Goal: Complete application form

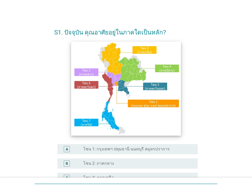
click at [85, 75] on img at bounding box center [126, 88] width 110 height 94
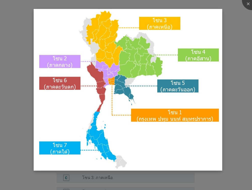
click at [99, 67] on img at bounding box center [128, 89] width 189 height 161
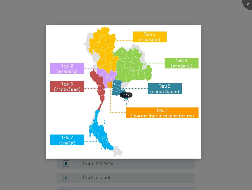
click at [72, 70] on img at bounding box center [124, 91] width 156 height 133
click at [248, 4] on div at bounding box center [252, 0] width 20 height 20
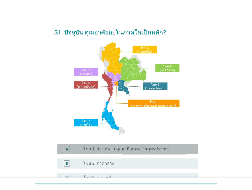
click at [116, 152] on div "A radio_button_unchecked โซน 1: กรุงเทพฯ ปทุมธานี นนทบุรี สมุทรปราการ" at bounding box center [127, 149] width 140 height 10
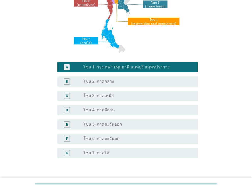
scroll to position [115, 0]
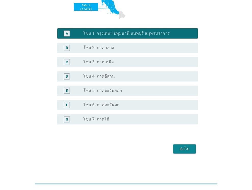
click at [189, 150] on div "ต่อไป" at bounding box center [184, 148] width 14 height 6
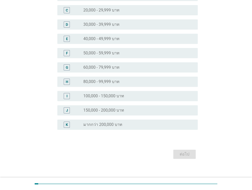
scroll to position [83, 0]
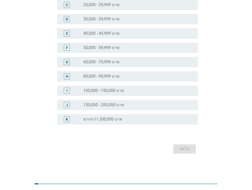
click at [95, 76] on label "80,000 - 99,999 บาท" at bounding box center [101, 76] width 36 height 5
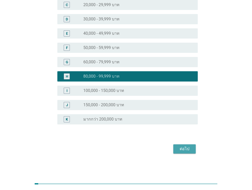
click at [185, 149] on div "ต่อไป" at bounding box center [184, 148] width 14 height 6
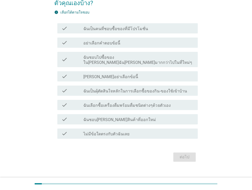
scroll to position [42, 0]
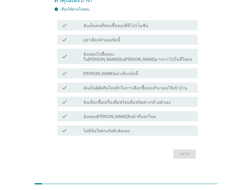
click at [93, 25] on label "ฉันเป็นคนที่ชอบซื้อของที่มีโปรโมชั่น" at bounding box center [115, 25] width 65 height 5
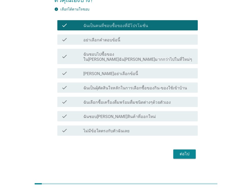
click at [106, 100] on label "ฉันเลือกซื้อเครื่องดื่มพร้อมดื่มชนิดต่างๆด้วยตัวเอง" at bounding box center [126, 102] width 87 height 5
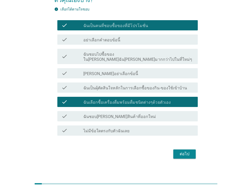
click at [107, 85] on label "ฉันเป็นผุ้ตัดสินใจหลักในการเลือกซื้อของกิน-ของใช้เข้าบ้าน" at bounding box center [134, 87] width 103 height 5
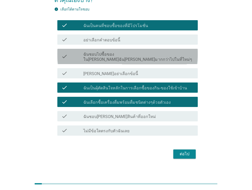
click at [104, 54] on label "ฉันชอบไปซื้อของใน[PERSON_NAME]ฉัน[PERSON_NAME]มากกว่าไปในที่ใหม่ๆ" at bounding box center [138, 57] width 110 height 10
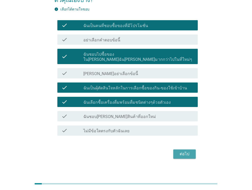
click at [185, 151] on div "ต่อไป" at bounding box center [184, 154] width 14 height 6
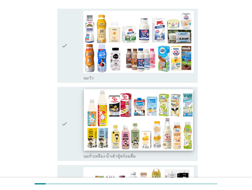
scroll to position [102, 0]
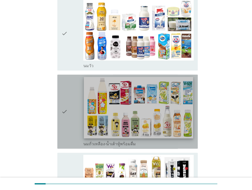
click at [111, 102] on img at bounding box center [138, 107] width 109 height 61
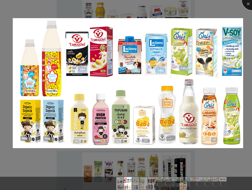
click at [248, 6] on div at bounding box center [252, 0] width 20 height 20
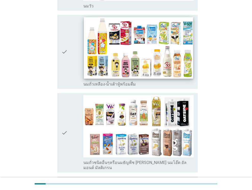
scroll to position [178, 0]
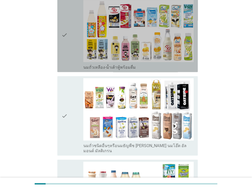
click at [62, 26] on icon "check" at bounding box center [64, 35] width 6 height 70
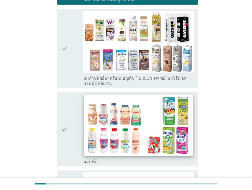
scroll to position [255, 0]
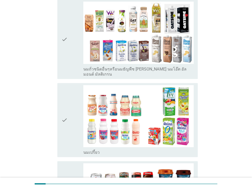
click at [64, 27] on icon "check" at bounding box center [64, 39] width 6 height 75
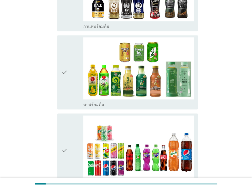
click at [70, 73] on div "check" at bounding box center [72, 72] width 22 height 70
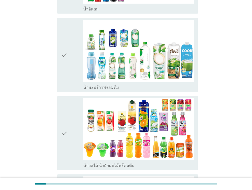
scroll to position [662, 0]
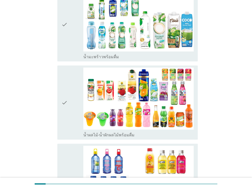
click at [65, 27] on icon "check" at bounding box center [64, 24] width 6 height 70
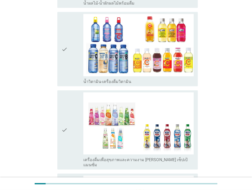
scroll to position [866, 0]
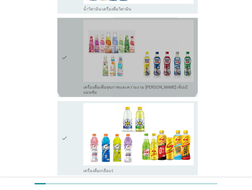
click at [68, 41] on div "check" at bounding box center [72, 57] width 22 height 75
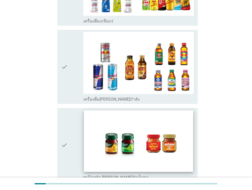
scroll to position [1019, 0]
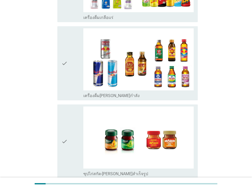
click at [68, 124] on div "check" at bounding box center [72, 141] width 22 height 70
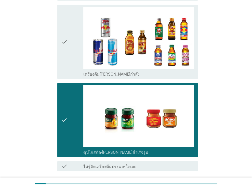
scroll to position [1060, 0]
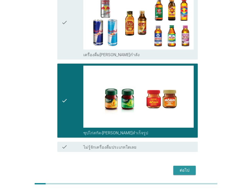
click at [191, 165] on button "ต่อไป" at bounding box center [184, 169] width 22 height 9
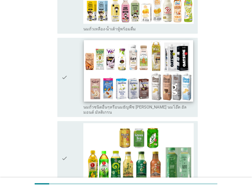
scroll to position [280, 0]
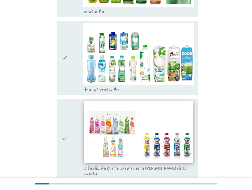
click at [129, 123] on img at bounding box center [138, 131] width 109 height 61
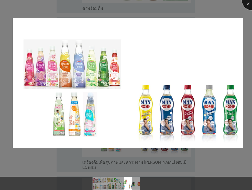
click at [247, 4] on div at bounding box center [252, 0] width 20 height 20
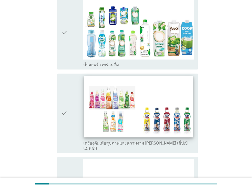
scroll to position [331, 0]
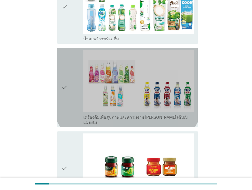
click at [62, 72] on icon "check" at bounding box center [64, 87] width 6 height 75
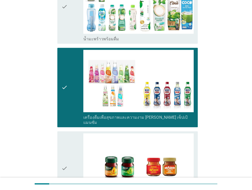
click at [74, 148] on div "check" at bounding box center [72, 168] width 22 height 70
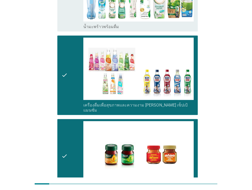
scroll to position [221, 0]
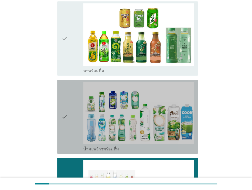
click at [64, 83] on icon "check" at bounding box center [64, 117] width 6 height 70
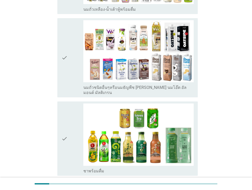
scroll to position [119, 0]
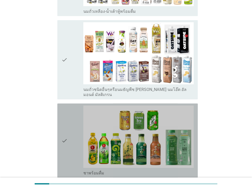
click at [63, 105] on icon "check" at bounding box center [64, 140] width 6 height 70
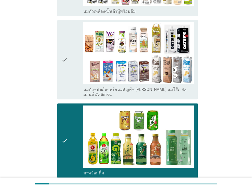
click at [62, 62] on icon "check" at bounding box center [64, 59] width 6 height 75
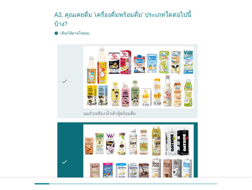
click at [64, 67] on icon "check" at bounding box center [64, 81] width 6 height 70
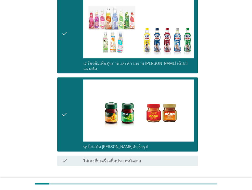
scroll to position [400, 0]
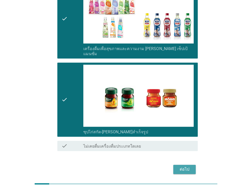
click at [192, 164] on button "ต่อไป" at bounding box center [184, 168] width 22 height 9
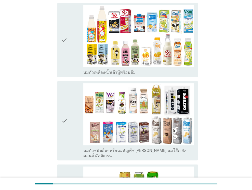
scroll to position [0, 0]
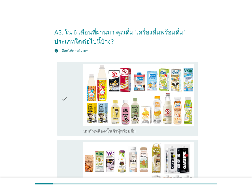
drag, startPoint x: 44, startPoint y: 89, endPoint x: 87, endPoint y: 87, distance: 43.1
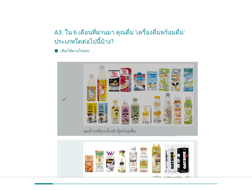
click at [59, 83] on div "check check_box_outline_blank นมถั่วเหลือง-น้ำเต้าหู้พร้อมดื่ม" at bounding box center [127, 99] width 140 height 74
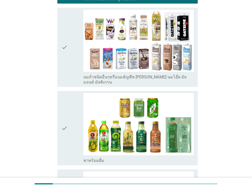
scroll to position [204, 0]
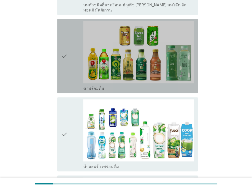
click at [67, 68] on div "check" at bounding box center [72, 56] width 22 height 70
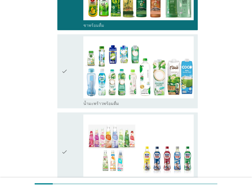
scroll to position [306, 0]
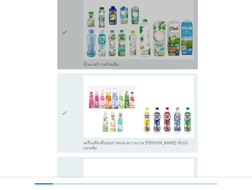
click at [64, 42] on icon "check" at bounding box center [64, 32] width 6 height 70
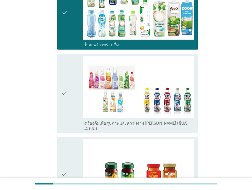
scroll to position [408, 0]
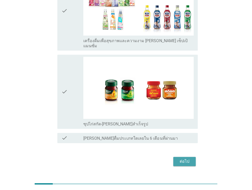
click at [183, 156] on button "ต่อไป" at bounding box center [184, 160] width 22 height 9
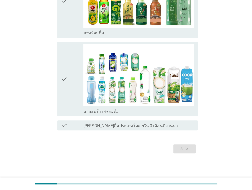
scroll to position [0, 0]
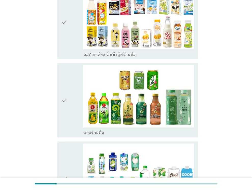
click at [67, 111] on icon "check" at bounding box center [64, 100] width 6 height 70
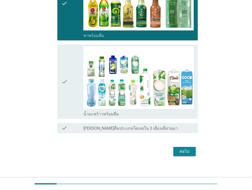
scroll to position [175, 0]
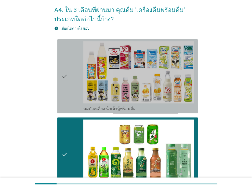
click at [70, 83] on div "check" at bounding box center [72, 76] width 22 height 70
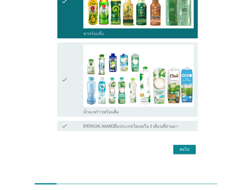
click at [70, 88] on div "check" at bounding box center [72, 79] width 22 height 70
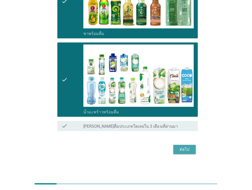
click at [192, 150] on button "ต่อไป" at bounding box center [184, 148] width 22 height 9
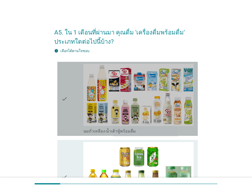
click at [63, 106] on icon "check" at bounding box center [64, 99] width 6 height 70
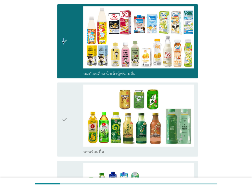
scroll to position [127, 0]
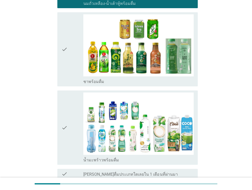
click at [61, 64] on div "check check_box ชาพร้อมดื่ม" at bounding box center [127, 49] width 140 height 74
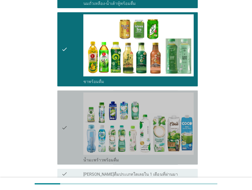
click at [62, 110] on icon "check" at bounding box center [64, 127] width 6 height 70
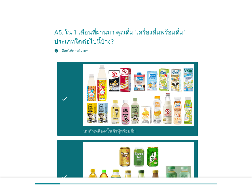
scroll to position [175, 0]
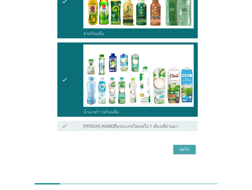
click at [180, 146] on div "ต่อไป" at bounding box center [184, 149] width 14 height 6
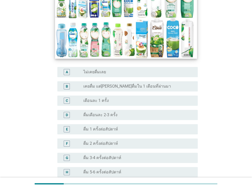
scroll to position [127, 0]
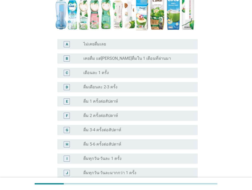
click at [87, 113] on label "ดื่ม 2 ครั้งต่อสัปดาห์" at bounding box center [100, 115] width 35 height 5
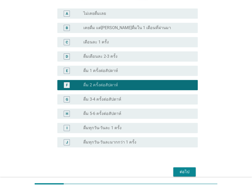
scroll to position [172, 0]
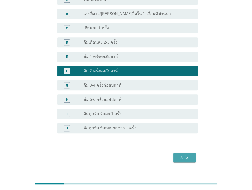
click at [188, 154] on div "ต่อไป" at bounding box center [184, 157] width 14 height 6
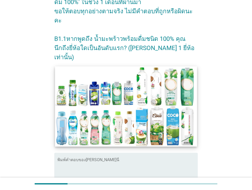
scroll to position [100, 0]
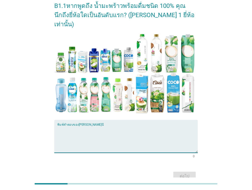
click at [70, 126] on textarea "พิมพ์คำตอบของคุณ ที่นี่" at bounding box center [127, 139] width 140 height 27
click at [68, 126] on textarea "coco" at bounding box center [127, 139] width 140 height 27
type textarea "cocomax"
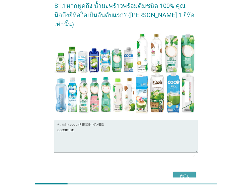
click at [193, 171] on button "ต่อไป" at bounding box center [184, 175] width 22 height 9
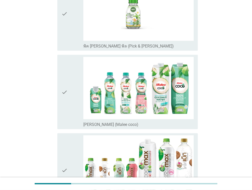
scroll to position [713, 0]
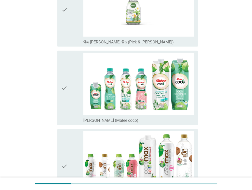
click at [74, 90] on div "check" at bounding box center [72, 88] width 22 height 70
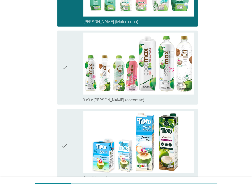
scroll to position [815, 0]
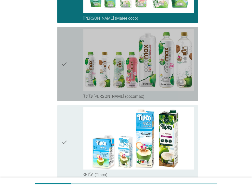
click at [66, 76] on icon "check" at bounding box center [64, 64] width 6 height 70
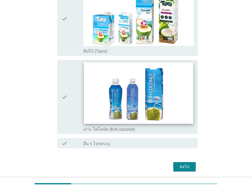
scroll to position [943, 0]
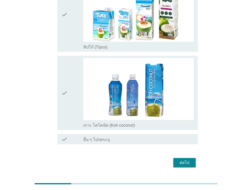
click at [180, 159] on div "ต่อไป" at bounding box center [184, 162] width 14 height 6
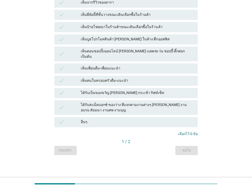
scroll to position [0, 0]
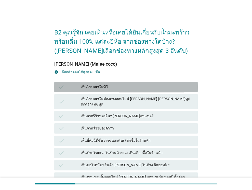
click at [93, 88] on div "เห็นโฆษณาในทีวี" at bounding box center [137, 87] width 113 height 6
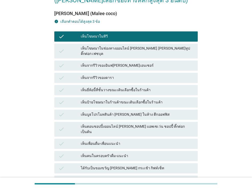
scroll to position [51, 0]
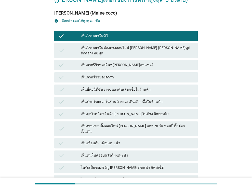
click at [137, 97] on div "check เห็นป้ายโฆษณาในร้านค้าขณะเดินเลือกซื้อในร้านค้า" at bounding box center [125, 102] width 143 height 10
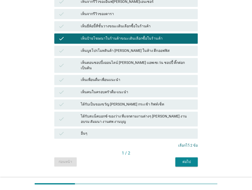
scroll to position [116, 0]
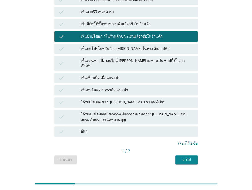
click at [140, 21] on div "เห็นยี่ห้อนี้ที่ชั้นวางขณะเดินเลือกซื้อในร้านค้า" at bounding box center [137, 24] width 113 height 6
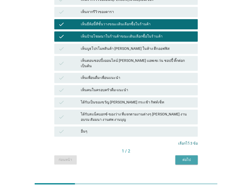
click at [183, 157] on div "ต่อไป" at bounding box center [186, 159] width 14 height 5
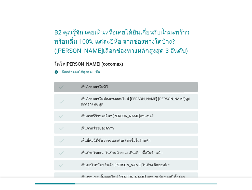
click at [96, 89] on div "เห็นโฆษณาในทีวี" at bounding box center [137, 87] width 113 height 6
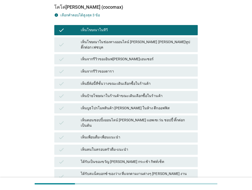
scroll to position [76, 0]
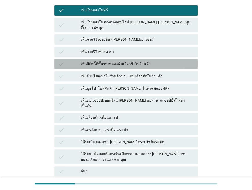
click at [110, 61] on div "เห็นยี่ห้อนี้ที่ชั้นวางขณะเดินเลือกซื้อในร้านค้า" at bounding box center [137, 64] width 113 height 6
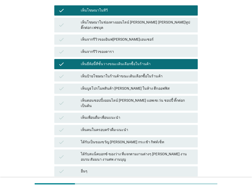
click at [110, 71] on div "check เห็นป้ายโฆษณาในร้านค้าขณะเดินเลือกซื้อในร้านค้า" at bounding box center [125, 76] width 143 height 10
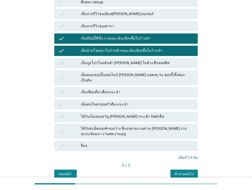
scroll to position [116, 0]
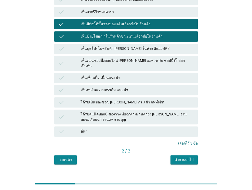
click at [189, 157] on div "คำถามต่อไป" at bounding box center [184, 159] width 19 height 5
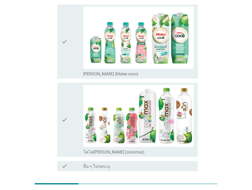
scroll to position [25, 0]
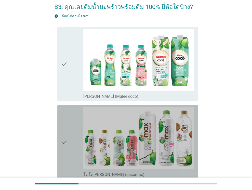
drag, startPoint x: 70, startPoint y: 141, endPoint x: 66, endPoint y: 104, distance: 37.4
click at [69, 138] on div "check" at bounding box center [72, 142] width 22 height 70
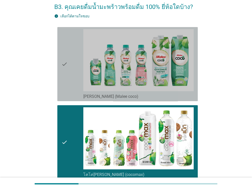
click at [64, 79] on icon "check" at bounding box center [64, 64] width 6 height 70
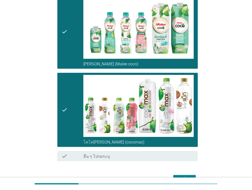
scroll to position [88, 0]
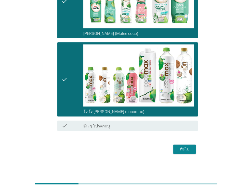
click at [186, 148] on div "ต่อไป" at bounding box center [184, 149] width 14 height 6
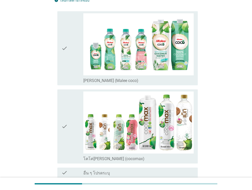
scroll to position [51, 0]
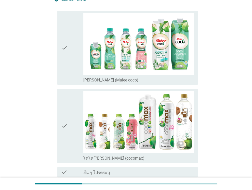
click at [66, 62] on icon "check" at bounding box center [64, 48] width 6 height 70
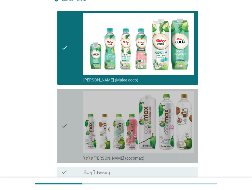
click at [60, 106] on div "check check_box_outline_blank โคโค่[PERSON_NAME] (cocomax)" at bounding box center [127, 126] width 140 height 74
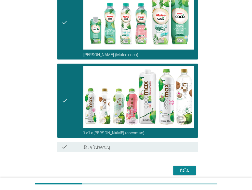
scroll to position [97, 0]
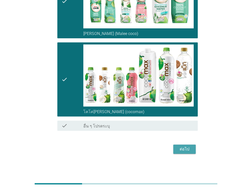
click at [190, 148] on div "ต่อไป" at bounding box center [184, 149] width 14 height 6
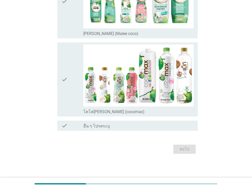
scroll to position [0, 0]
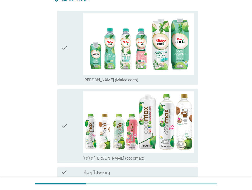
click at [68, 119] on div "check" at bounding box center [72, 126] width 22 height 70
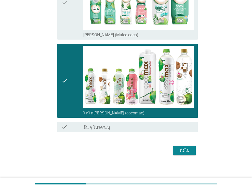
scroll to position [97, 0]
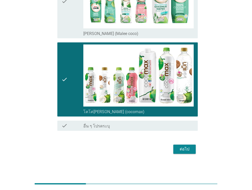
click at [186, 147] on div "ต่อไป" at bounding box center [184, 149] width 14 height 6
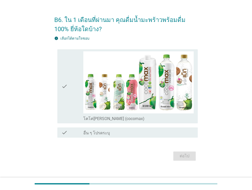
scroll to position [19, 0]
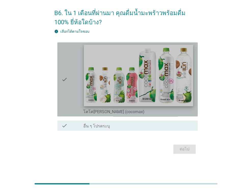
click at [96, 83] on img at bounding box center [138, 75] width 109 height 61
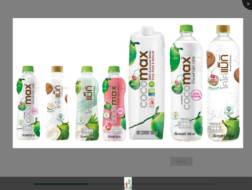
click at [247, 3] on div at bounding box center [252, 0] width 20 height 20
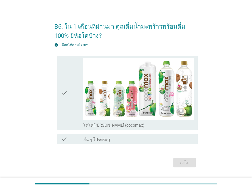
click at [69, 99] on div "check" at bounding box center [72, 93] width 22 height 70
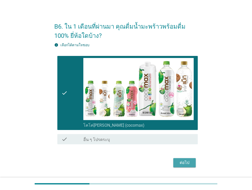
click at [188, 162] on div "ต่อไป" at bounding box center [184, 162] width 14 height 6
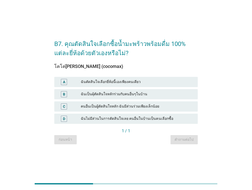
scroll to position [0, 0]
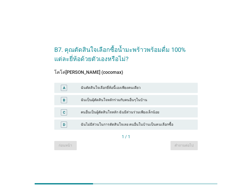
click at [110, 88] on div "ฉันตัดสินใจเลือกยี่ห้อนี้เองเพียงคนเดียว" at bounding box center [137, 88] width 113 height 6
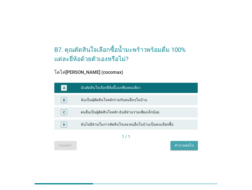
click at [181, 145] on div "คำถามต่อไป" at bounding box center [184, 144] width 19 height 5
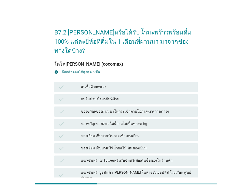
click at [102, 84] on div "ฉันซื้อด้วยตัวเอง" at bounding box center [137, 87] width 113 height 6
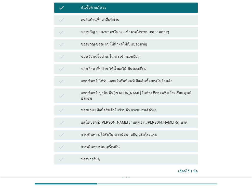
scroll to position [103, 0]
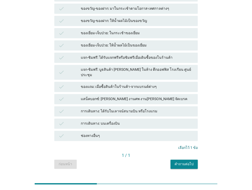
click at [180, 161] on div "คำถามต่อไป" at bounding box center [184, 163] width 19 height 5
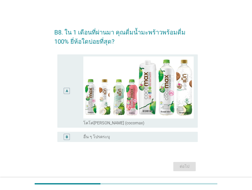
click at [66, 83] on div "A" at bounding box center [66, 90] width 11 height 69
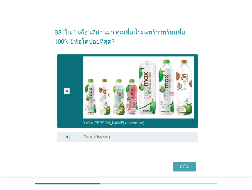
click at [179, 165] on div "ต่อไป" at bounding box center [184, 166] width 14 height 6
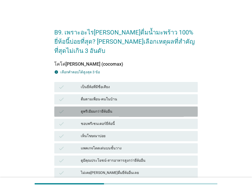
click at [74, 108] on div "check" at bounding box center [69, 111] width 23 height 6
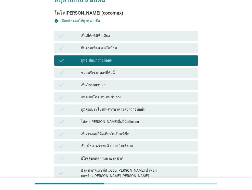
scroll to position [76, 0]
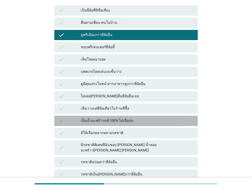
click at [88, 117] on div "เป็นน้ำมะพร้าวแท้ 100% ไม่เจือปน" at bounding box center [137, 120] width 113 height 6
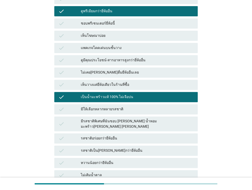
scroll to position [127, 0]
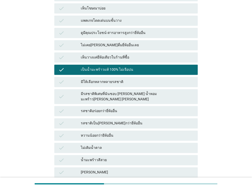
click at [112, 91] on div "มีรสชาติพิเศษที่ฉันชอบ [PERSON_NAME] น้ำหอม มะพร้าว[PERSON_NAME] [PERSON_NAME]" at bounding box center [137, 96] width 113 height 11
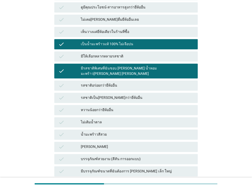
scroll to position [178, 0]
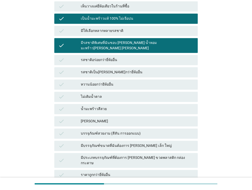
click at [92, 69] on div "รสชาติเป็น[PERSON_NAME]กว่ายี่ห้ออื่น" at bounding box center [137, 72] width 113 height 6
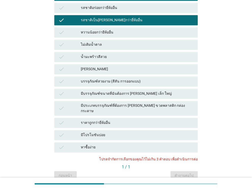
scroll to position [237, 0]
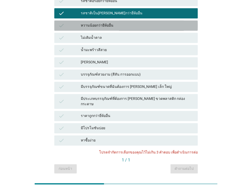
click at [96, 22] on div "หวานน้อยกว่ายีห้ออื่น" at bounding box center [137, 25] width 113 height 6
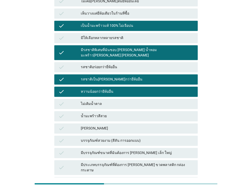
scroll to position [161, 0]
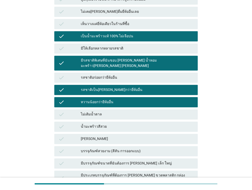
click at [109, 87] on div "รสชาติเป็น[PERSON_NAME]กว่ายี่ห้ออื่น" at bounding box center [137, 90] width 113 height 6
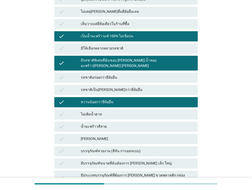
click at [104, 99] on div "หวานน้อยกว่ายีห้ออื่น" at bounding box center [137, 102] width 113 height 6
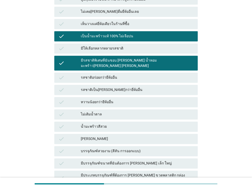
click at [101, 87] on div "รสชาติเป็น[PERSON_NAME]กว่ายี่ห้ออื่น" at bounding box center [137, 90] width 113 height 6
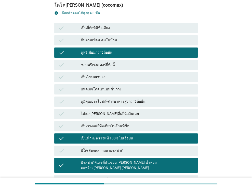
scroll to position [84, 0]
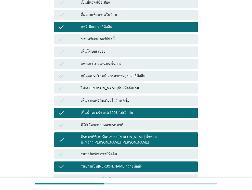
click at [109, 134] on div "มีรสชาติพิเศษที่ฉันชอบ [PERSON_NAME] น้ำหอม มะพร้าว[PERSON_NAME] [PERSON_NAME]" at bounding box center [137, 139] width 113 height 11
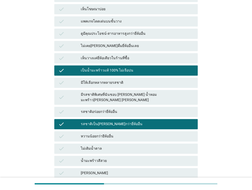
scroll to position [237, 0]
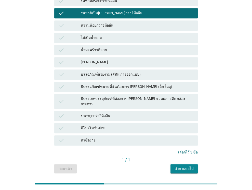
click at [180, 166] on div "คำถามต่อไป" at bounding box center [184, 168] width 19 height 5
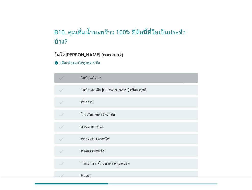
click at [88, 75] on div "ในบ้านตัวเอง" at bounding box center [137, 78] width 113 height 6
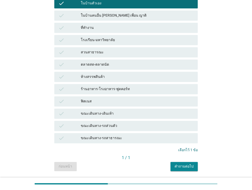
scroll to position [76, 0]
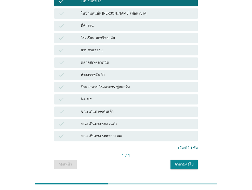
click at [97, 72] on div "ห้างสรรพสินค้า" at bounding box center [137, 75] width 113 height 6
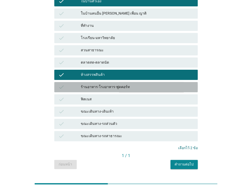
click at [102, 84] on div "ร้านอาหาร-โรงอาหาร-ฟูดคอร์ท" at bounding box center [137, 87] width 113 height 6
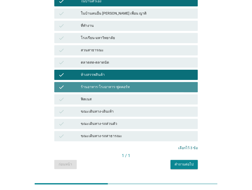
click at [102, 84] on div "ร้านอาหาร-โรงอาหาร-ฟูดคอร์ท" at bounding box center [137, 87] width 113 height 6
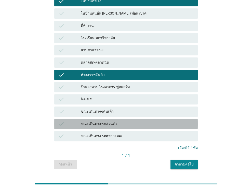
click at [106, 120] on div "ขณะเดินทาง-รถส่วนตัว" at bounding box center [137, 123] width 113 height 6
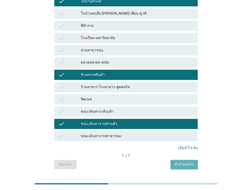
click at [186, 161] on div "คำถามต่อไป" at bounding box center [184, 163] width 19 height 5
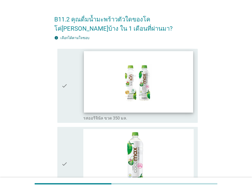
scroll to position [25, 0]
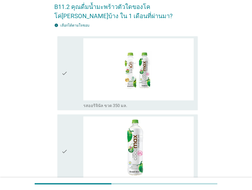
click at [67, 69] on icon "check" at bounding box center [64, 73] width 6 height 70
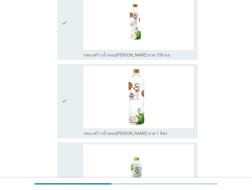
scroll to position [280, 0]
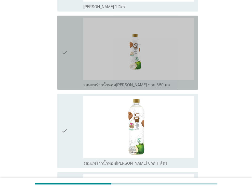
click at [69, 55] on div "check" at bounding box center [72, 53] width 22 height 70
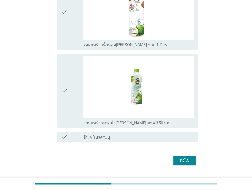
scroll to position [409, 0]
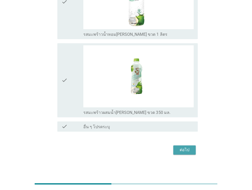
click at [181, 149] on div "ต่อไป" at bounding box center [184, 149] width 14 height 6
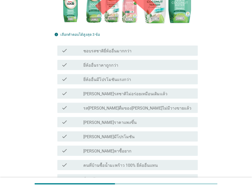
scroll to position [120, 0]
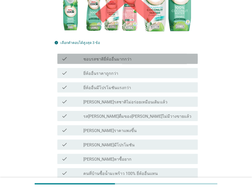
click at [93, 56] on div "check_box_outline_blank ชอบรสชาติยี่ห้ออื่นมากกว่า" at bounding box center [138, 59] width 110 height 6
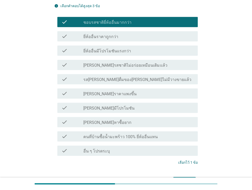
scroll to position [171, 0]
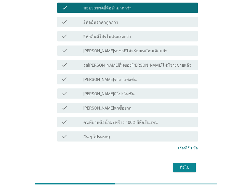
click at [182, 164] on div "ต่อไป" at bounding box center [184, 167] width 14 height 6
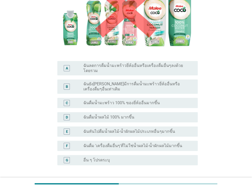
scroll to position [102, 0]
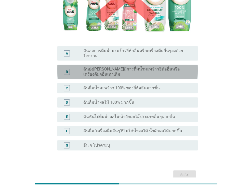
click at [119, 64] on div "B radio_button_unchecked ฉันยัง[PERSON_NAME]มีการดื่มน้ำมะพร้าวยี่ห้ออื่นหรือเค…" at bounding box center [127, 71] width 140 height 14
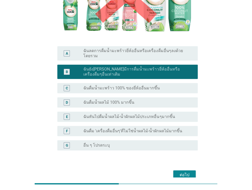
click at [187, 171] on div "ต่อไป" at bounding box center [184, 174] width 14 height 6
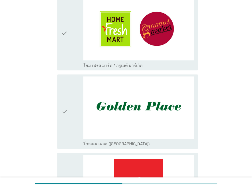
scroll to position [463, 0]
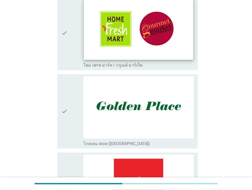
click at [101, 46] on img at bounding box center [138, 28] width 109 height 61
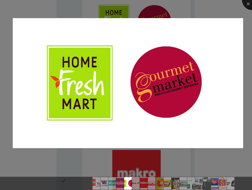
click at [246, 4] on div at bounding box center [252, 0] width 20 height 20
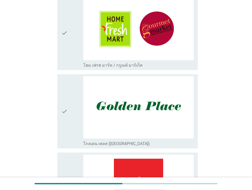
click at [66, 33] on icon "check" at bounding box center [64, 33] width 6 height 70
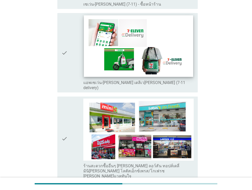
scroll to position [1023, 0]
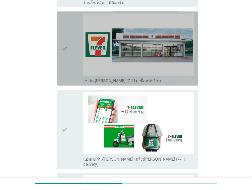
click at [65, 51] on icon "check" at bounding box center [64, 49] width 6 height 70
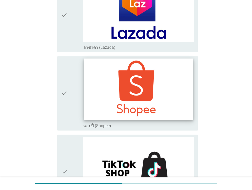
scroll to position [1451, 0]
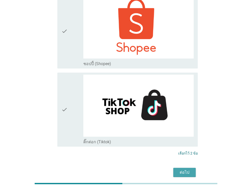
click at [186, 169] on div "ต่อไป" at bounding box center [184, 172] width 14 height 6
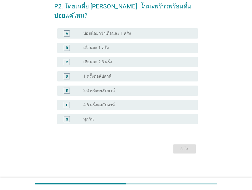
scroll to position [0, 0]
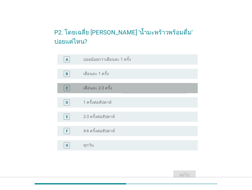
click at [90, 85] on label "เดือนละ 2-3 ครั้ง" at bounding box center [97, 87] width 29 height 5
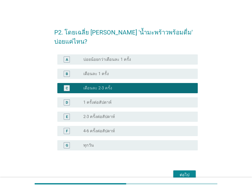
click at [186, 171] on div "ต่อไป" at bounding box center [184, 174] width 14 height 6
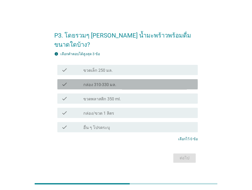
click at [68, 81] on div "check" at bounding box center [72, 84] width 22 height 6
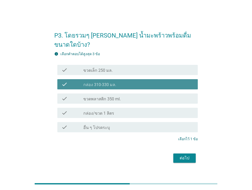
click at [68, 81] on div "check" at bounding box center [72, 84] width 22 height 6
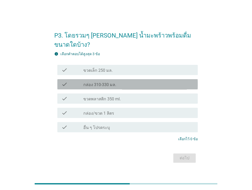
click at [68, 81] on div "check" at bounding box center [72, 84] width 22 height 6
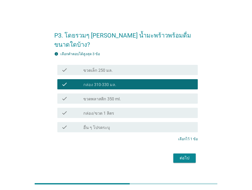
click at [84, 95] on div "check check_box_outline_blank ขวดพลาสติก 350 ml." at bounding box center [127, 98] width 132 height 6
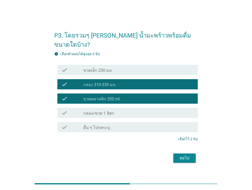
click at [95, 82] on label "กล่อง 310-330 มล." at bounding box center [99, 84] width 33 height 5
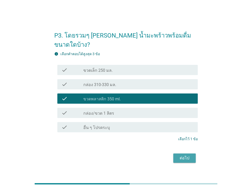
click at [186, 155] on div "ต่อไป" at bounding box center [184, 158] width 14 height 6
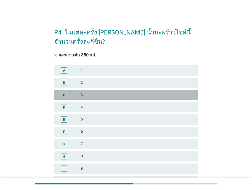
click at [82, 97] on div "3" at bounding box center [137, 95] width 113 height 6
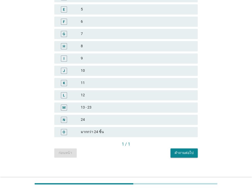
scroll to position [112, 0]
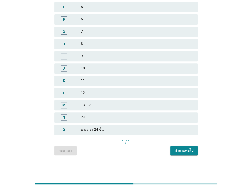
click at [175, 153] on div "คำถามต่อไป" at bounding box center [184, 150] width 19 height 5
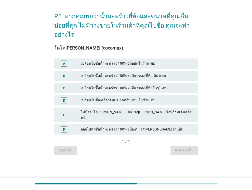
scroll to position [0, 0]
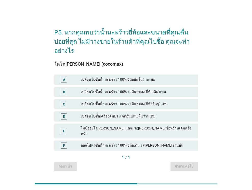
click at [61, 86] on div "B เปลี่ยนไปซื้อน้ำมะพร้าว 100% รสอื่นๆของ 'ยี่ห้อเดิม'แทน" at bounding box center [125, 92] width 145 height 12
click at [61, 76] on div "A" at bounding box center [64, 79] width 6 height 6
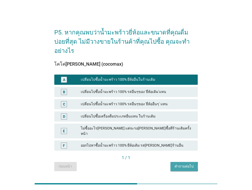
click at [180, 162] on button "คำถามต่อไป" at bounding box center [183, 166] width 27 height 9
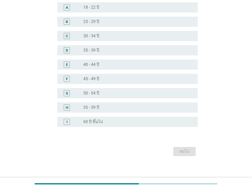
scroll to position [45, 0]
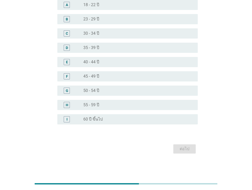
click at [70, 107] on div "H" at bounding box center [66, 105] width 11 height 6
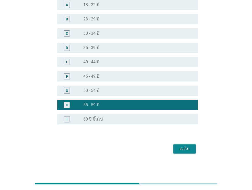
click at [186, 143] on div "ต่อไป" at bounding box center [125, 148] width 143 height 12
click at [185, 148] on div "ต่อไป" at bounding box center [184, 148] width 14 height 6
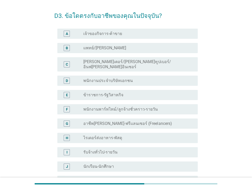
scroll to position [25, 0]
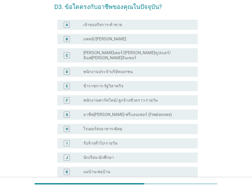
click at [68, 71] on div "D radio_button_unchecked พนักงานประจำบริษัทเอกชน" at bounding box center [127, 71] width 140 height 10
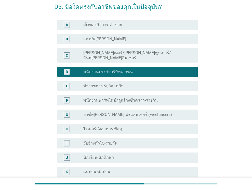
scroll to position [117, 0]
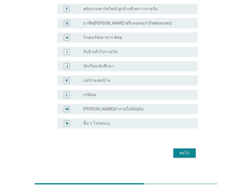
click at [185, 150] on div "ต่อไป" at bounding box center [184, 153] width 14 height 6
